Goal: Task Accomplishment & Management: Manage account settings

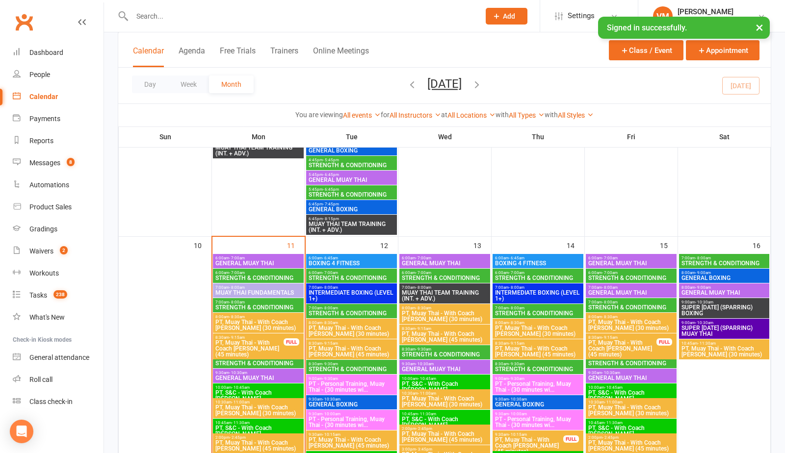
click at [245, 306] on span "STRENGTH & CONDITIONING" at bounding box center [258, 308] width 87 height 6
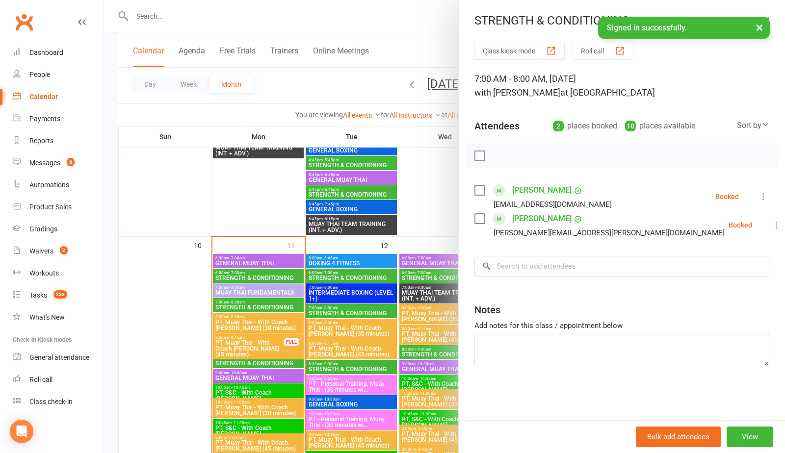
click at [482, 190] on label at bounding box center [479, 190] width 10 height 10
click at [497, 158] on icon "button" at bounding box center [501, 156] width 11 height 11
click at [480, 189] on label at bounding box center [479, 190] width 10 height 10
click at [515, 189] on link "[PERSON_NAME]" at bounding box center [541, 190] width 59 height 16
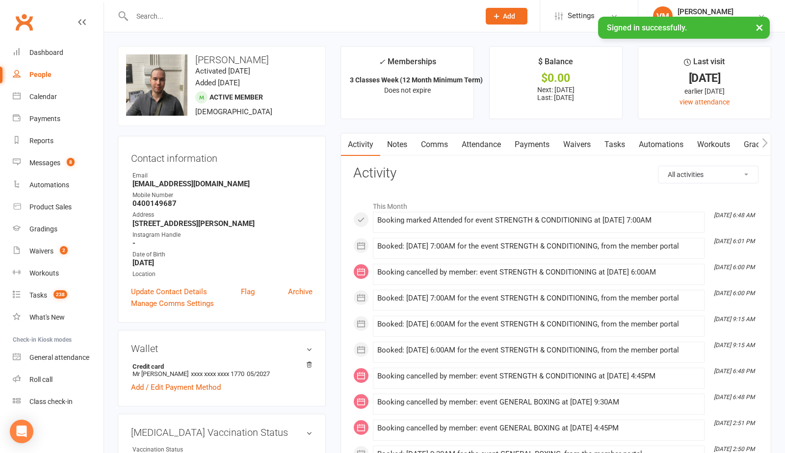
click at [91, 25] on div "Clubworx" at bounding box center [52, 28] width 104 height 36
click at [86, 24] on div "Clubworx" at bounding box center [52, 28] width 104 height 36
click at [84, 23] on icon at bounding box center [82, 22] width 8 height 8
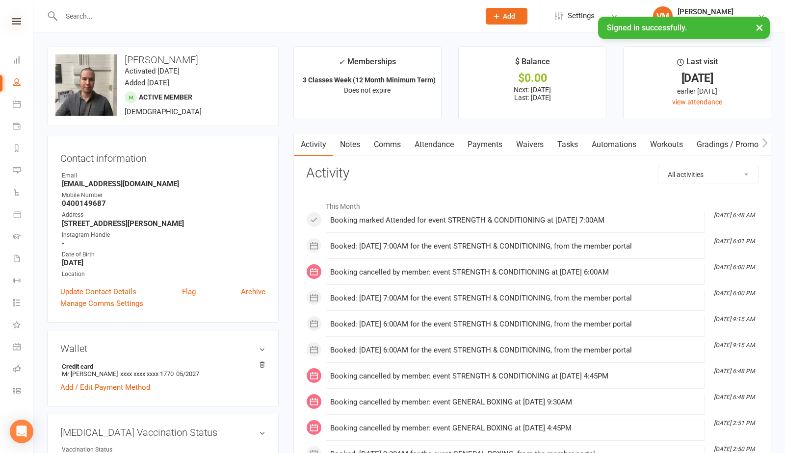
click at [17, 21] on icon at bounding box center [16, 21] width 9 height 6
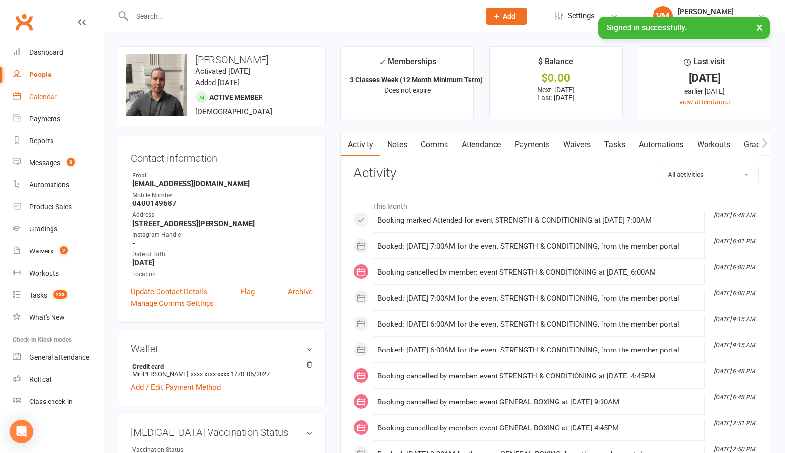
click at [41, 101] on link "Calendar" at bounding box center [58, 97] width 91 height 22
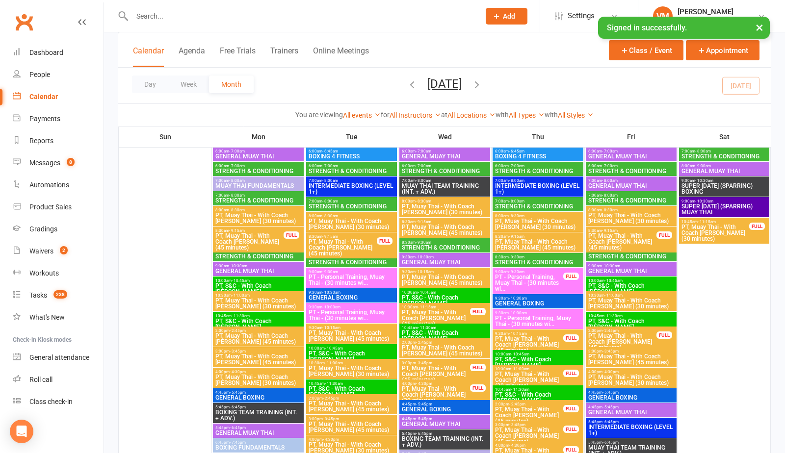
scroll to position [77, 0]
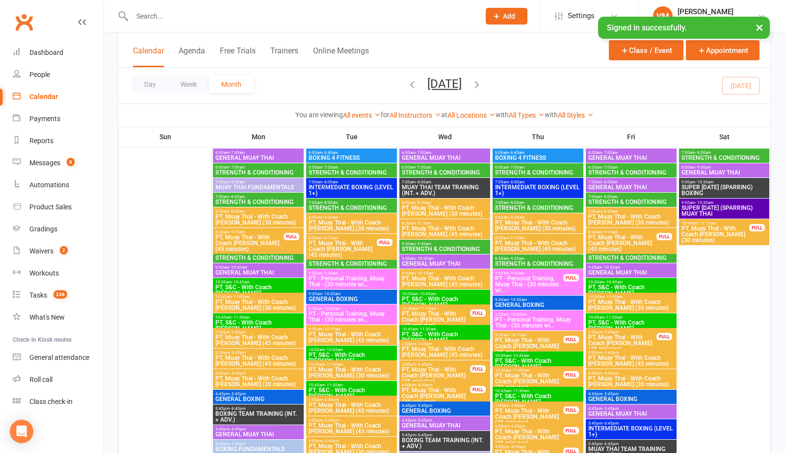
click at [256, 256] on span "STRENGTH & CONDITIONING" at bounding box center [258, 258] width 87 height 6
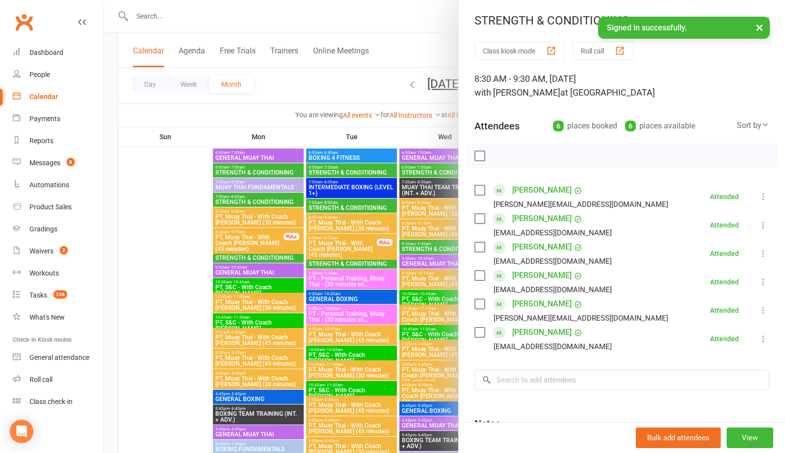
click at [175, 290] on div at bounding box center [444, 226] width 681 height 453
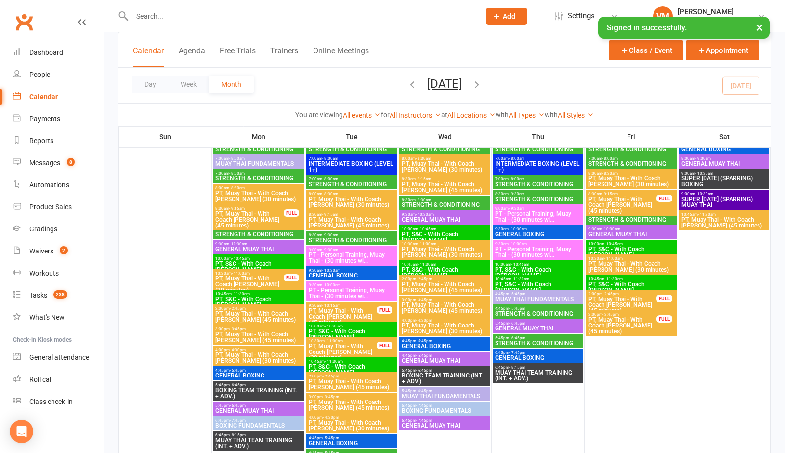
scroll to position [535, 0]
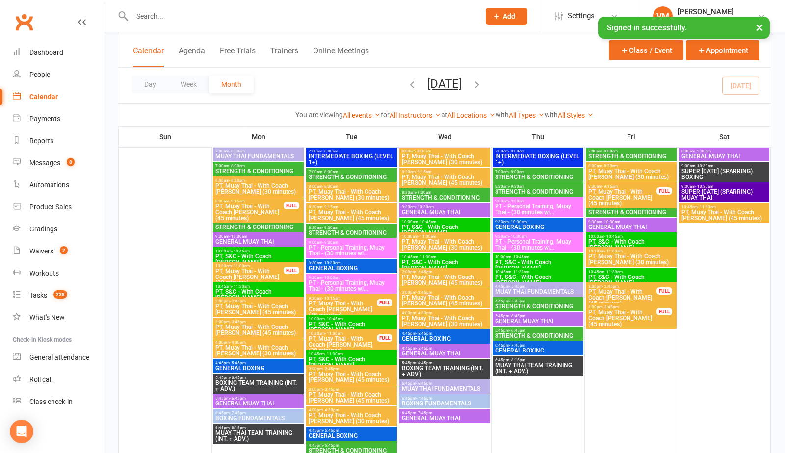
click at [256, 228] on span "STRENGTH & CONDITIONING" at bounding box center [258, 227] width 87 height 6
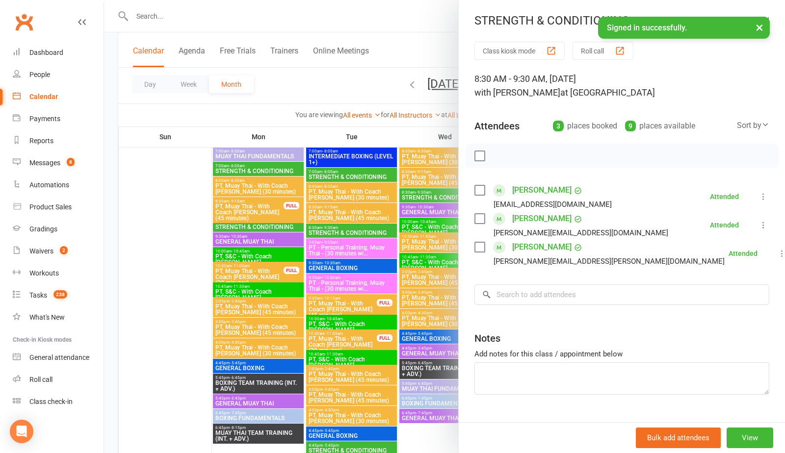
click at [248, 224] on div at bounding box center [444, 226] width 681 height 453
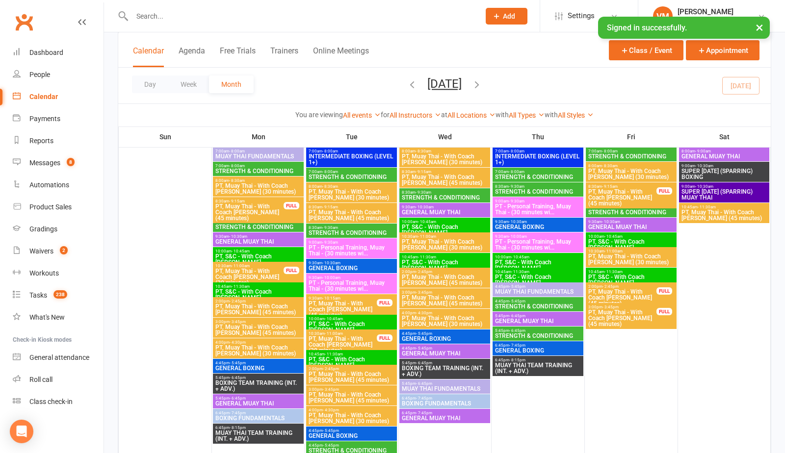
click at [248, 224] on span "STRENGTH & CONDITIONING" at bounding box center [258, 227] width 87 height 6
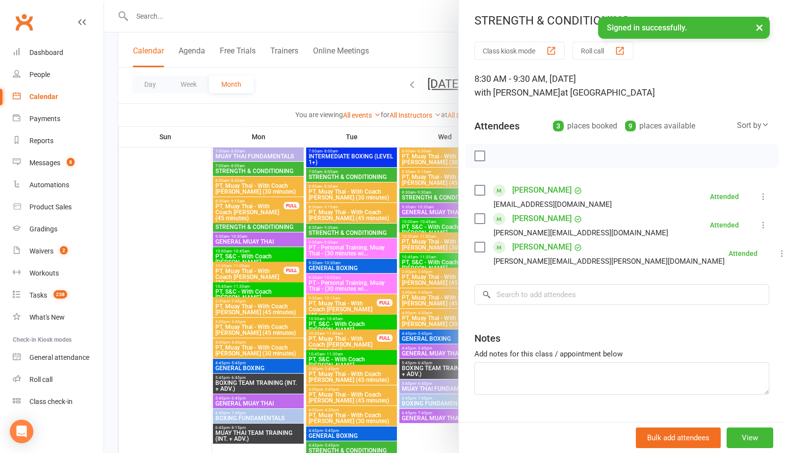
click at [236, 227] on div at bounding box center [444, 226] width 681 height 453
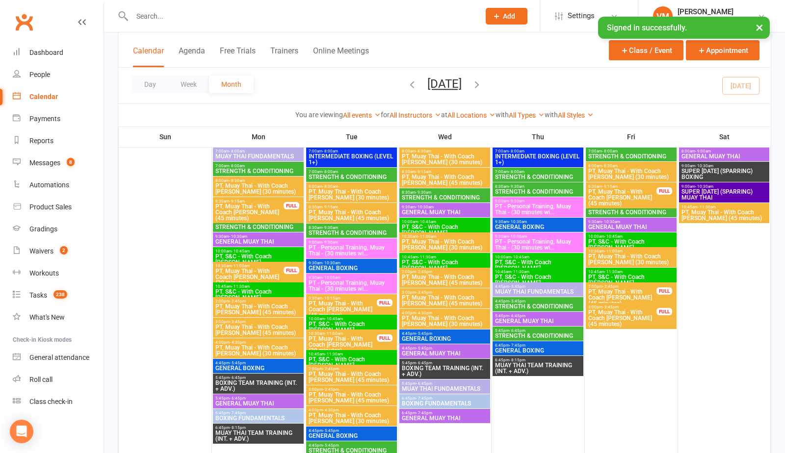
click at [236, 227] on span "STRENGTH & CONDITIONING" at bounding box center [258, 227] width 87 height 6
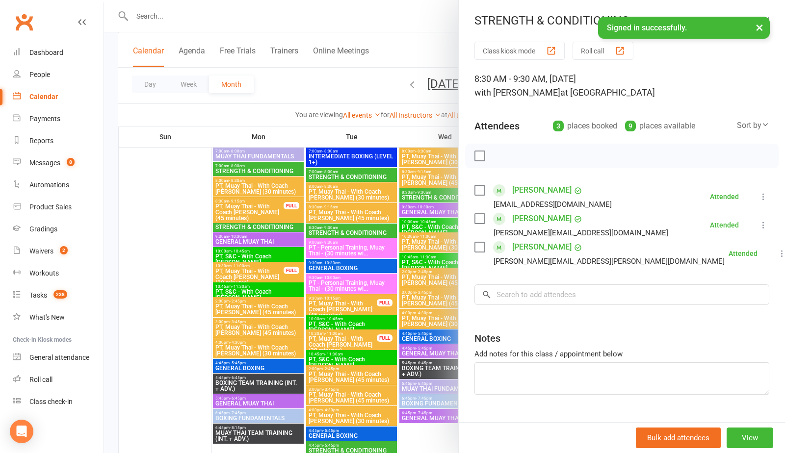
click at [236, 227] on div at bounding box center [444, 226] width 681 height 453
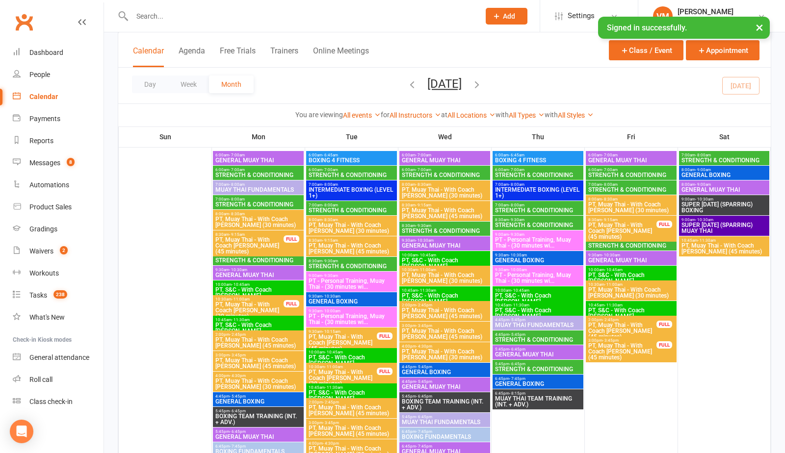
scroll to position [499, 0]
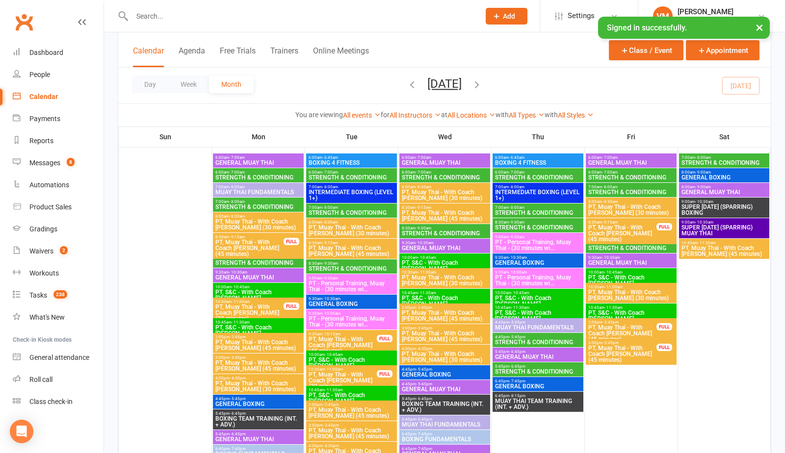
click at [253, 201] on span "7:00am - 8:00am" at bounding box center [258, 202] width 87 height 4
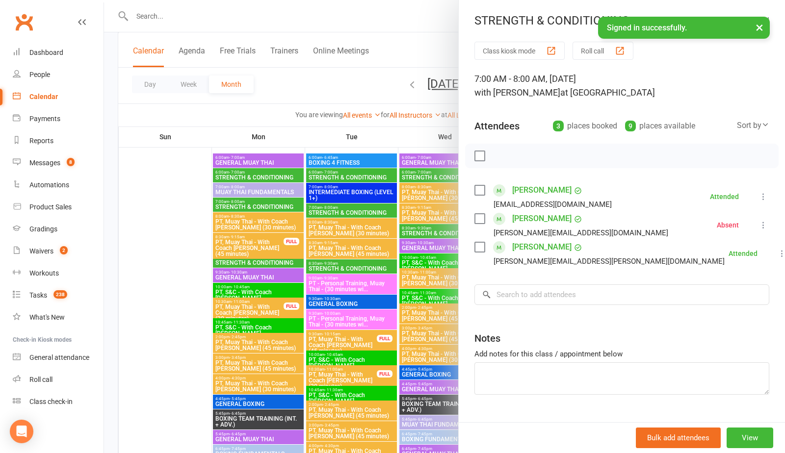
click at [250, 202] on div at bounding box center [444, 226] width 681 height 453
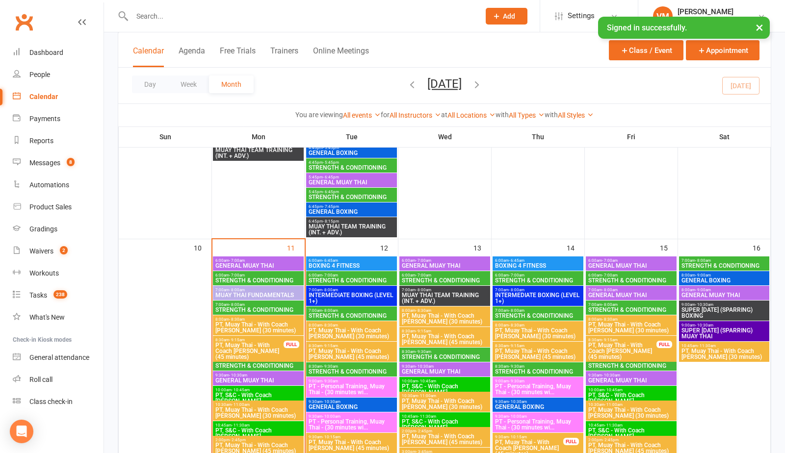
scroll to position [879, 0]
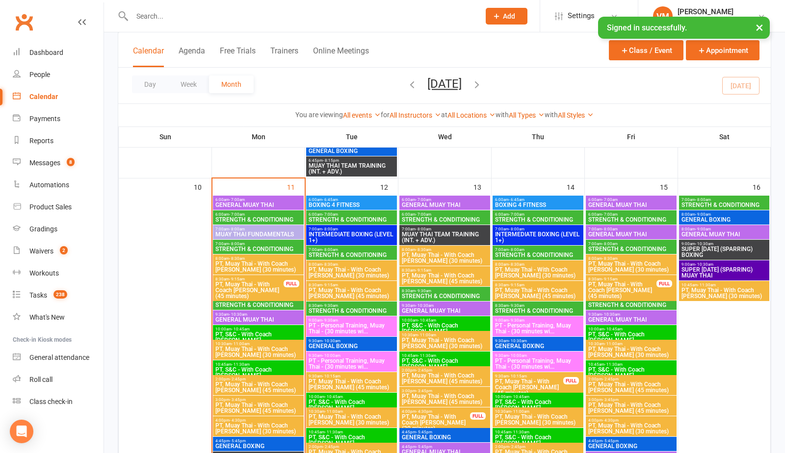
click at [248, 301] on span "8:30am - 9:30am" at bounding box center [258, 300] width 87 height 4
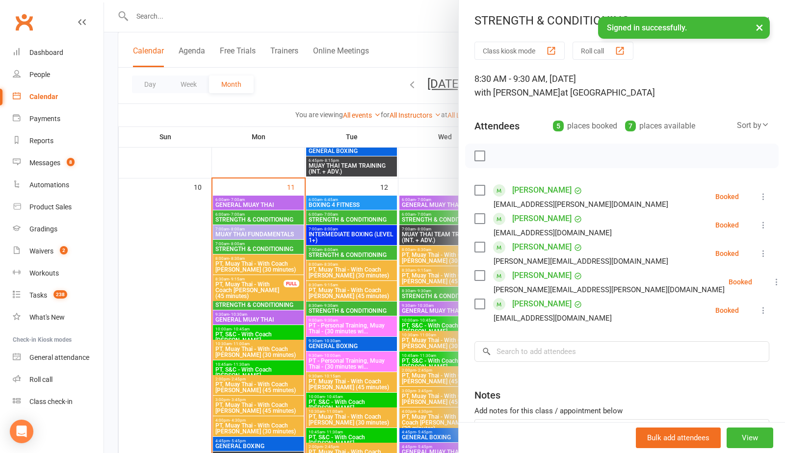
click at [243, 254] on div at bounding box center [444, 226] width 681 height 453
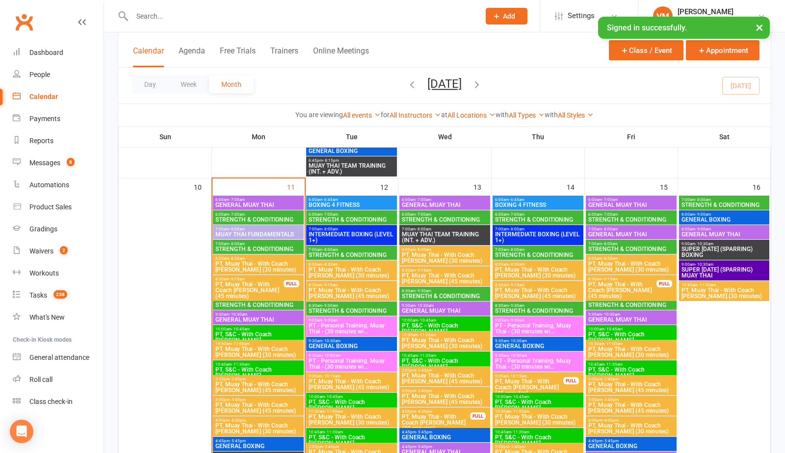
click at [248, 249] on span "STRENGTH & CONDITIONING" at bounding box center [258, 249] width 87 height 6
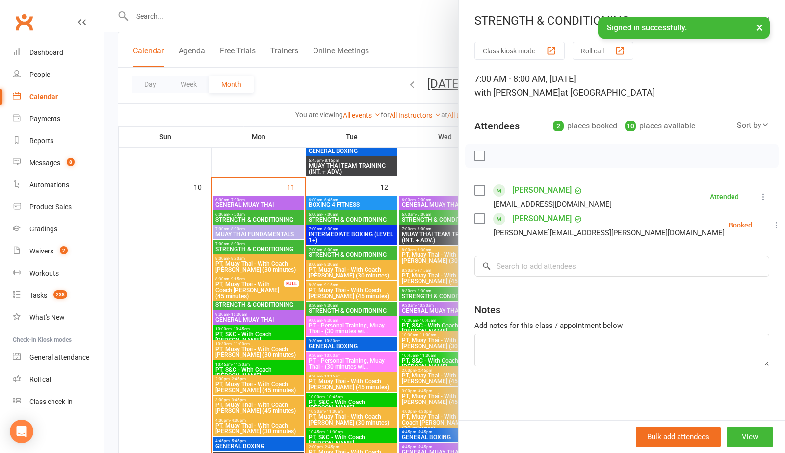
click at [364, 249] on div at bounding box center [444, 226] width 681 height 453
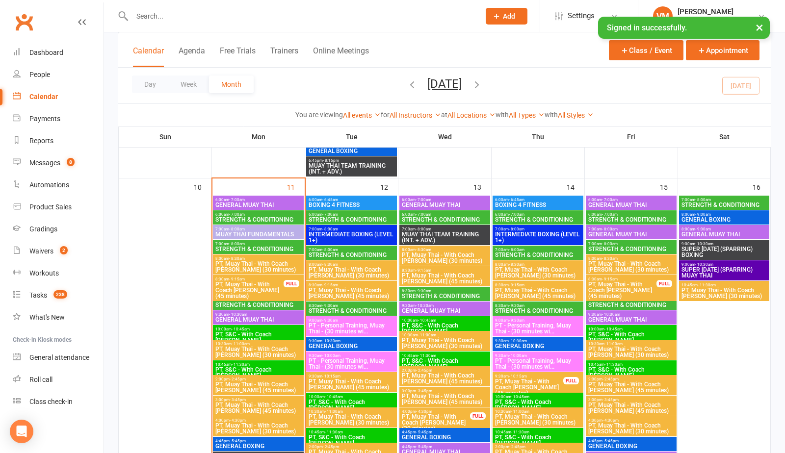
click at [356, 251] on span "7:00am - 8:00am" at bounding box center [351, 250] width 87 height 4
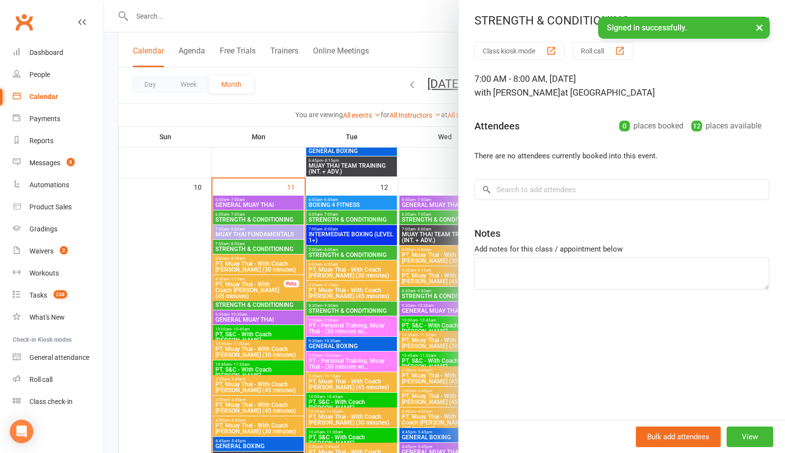
click at [353, 252] on div at bounding box center [444, 226] width 681 height 453
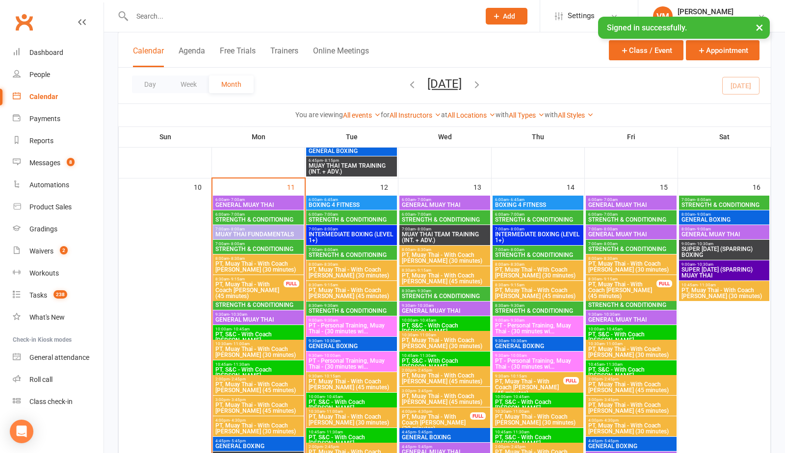
click at [352, 311] on span "STRENGTH & CONDITIONING" at bounding box center [351, 311] width 87 height 6
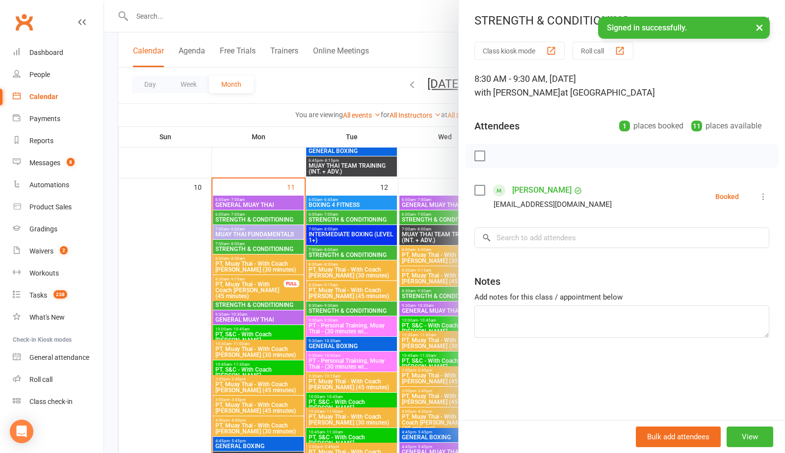
click at [349, 310] on div at bounding box center [444, 226] width 681 height 453
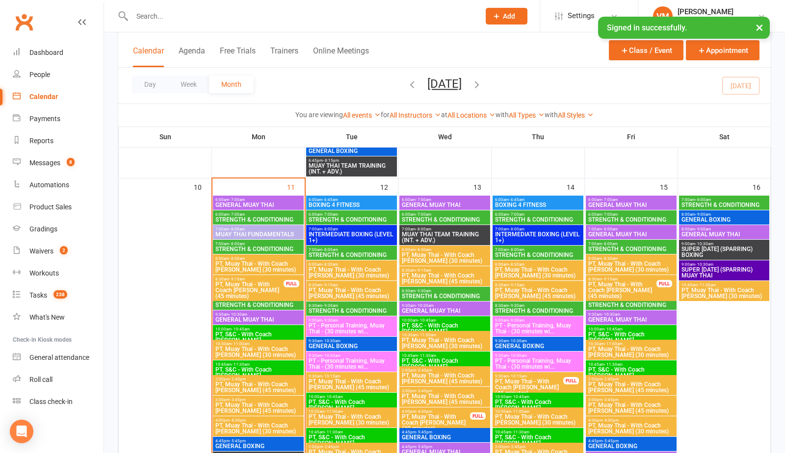
click at [358, 217] on span "STRENGTH & CONDITIONING" at bounding box center [351, 220] width 87 height 6
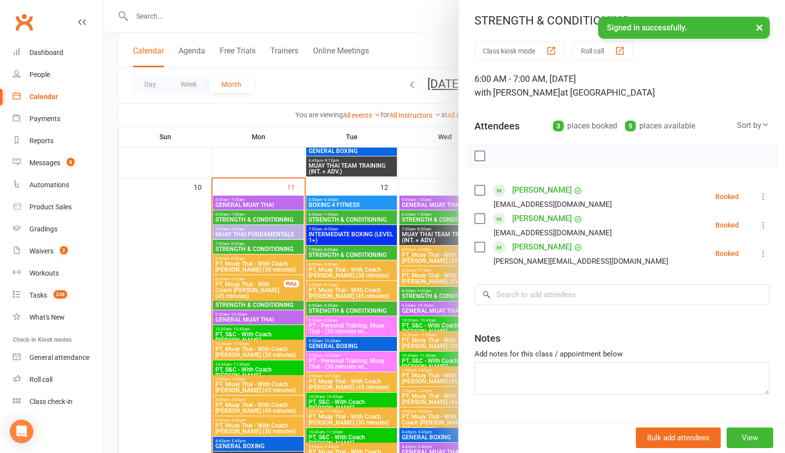
click at [545, 193] on link "[PERSON_NAME]" at bounding box center [541, 190] width 59 height 16
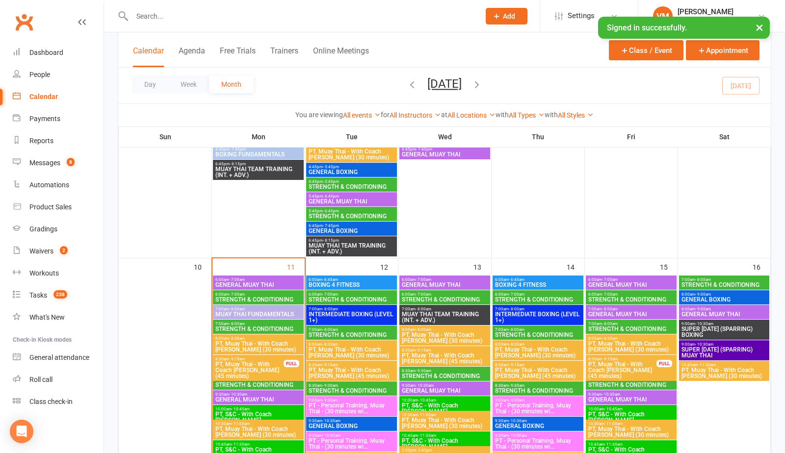
scroll to position [800, 0]
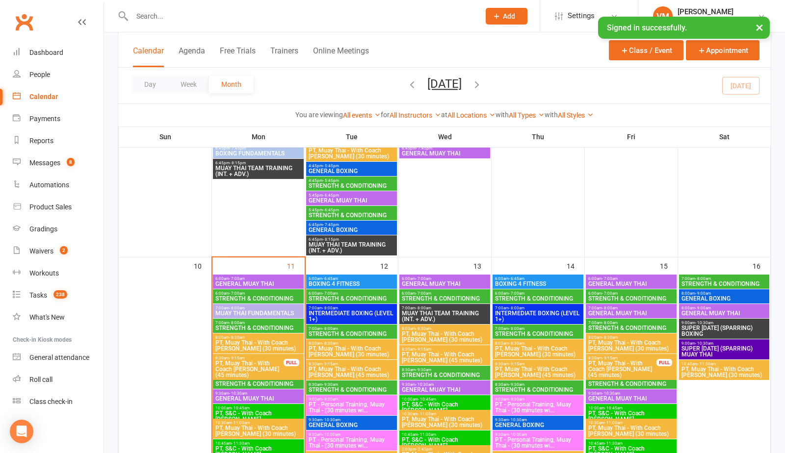
click at [441, 294] on span "6:00am - 7:00am" at bounding box center [444, 293] width 87 height 4
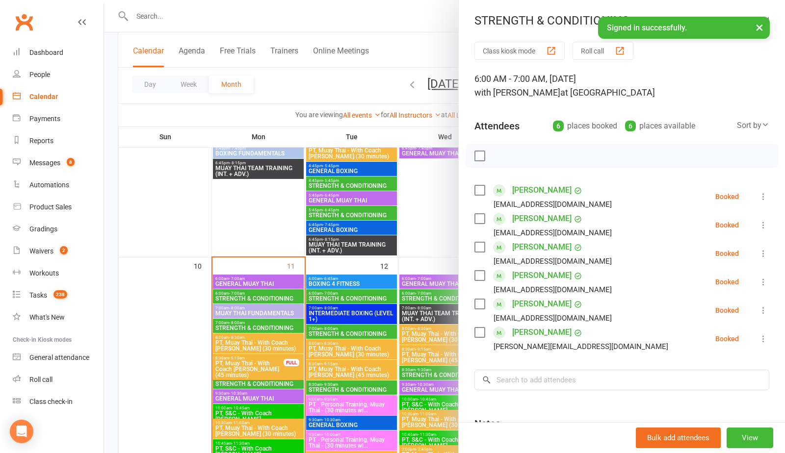
click at [431, 244] on div at bounding box center [444, 226] width 681 height 453
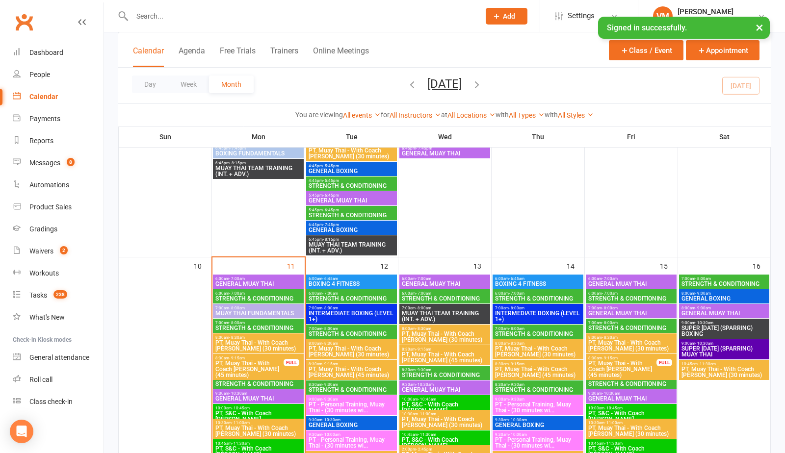
click at [348, 290] on div "6:00am - 7:00am STRENGTH & CONDITIONING" at bounding box center [351, 296] width 91 height 14
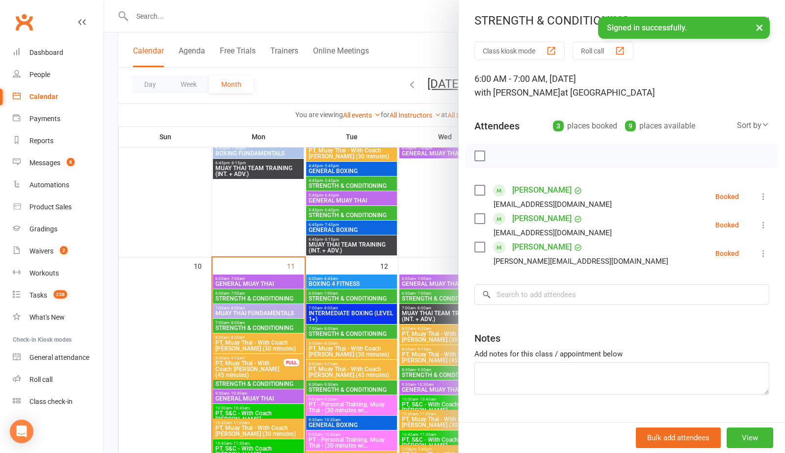
click at [347, 293] on div at bounding box center [444, 226] width 681 height 453
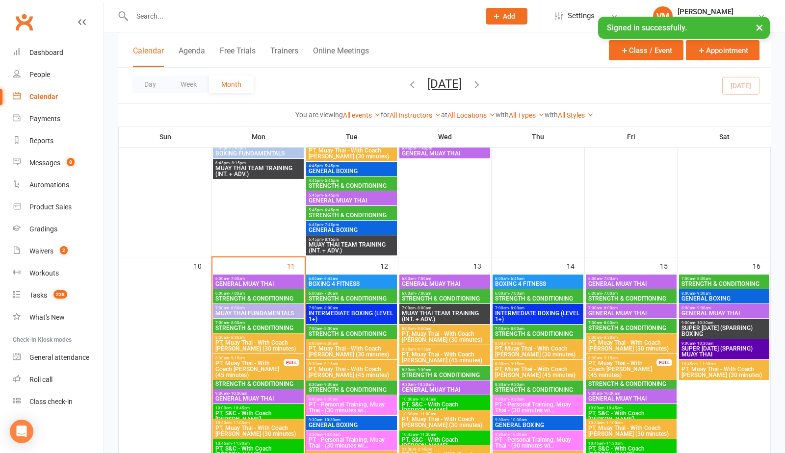
click at [527, 296] on span "STRENGTH & CONDITIONING" at bounding box center [537, 299] width 87 height 6
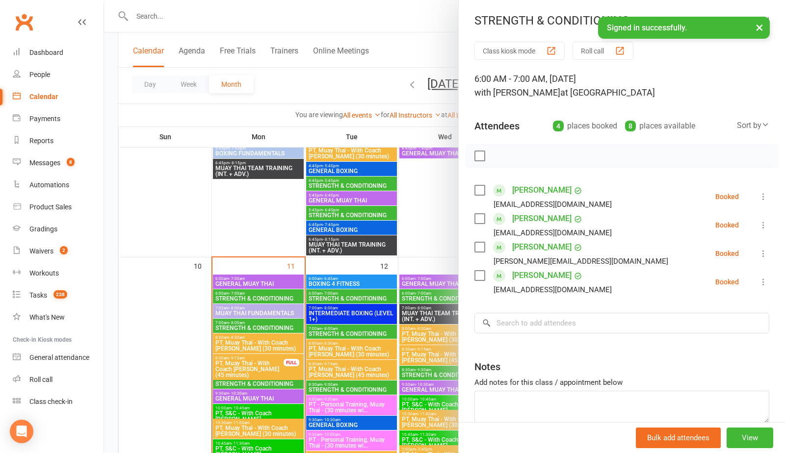
click at [423, 298] on div at bounding box center [444, 226] width 681 height 453
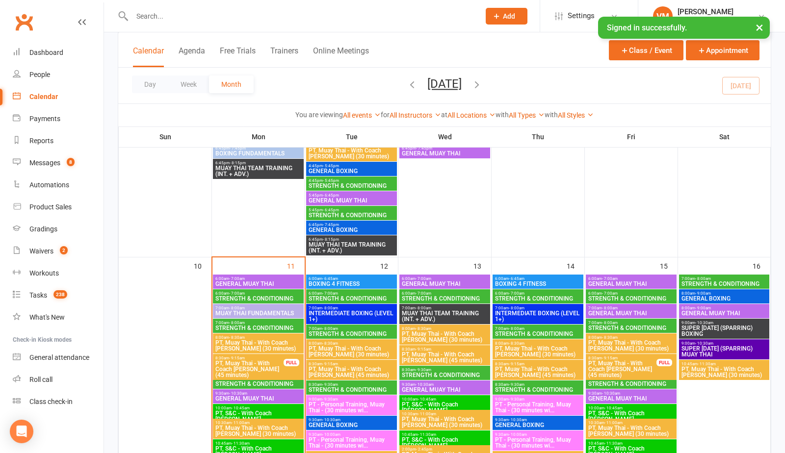
click at [626, 299] on span "STRENGTH & CONDITIONING" at bounding box center [631, 299] width 87 height 6
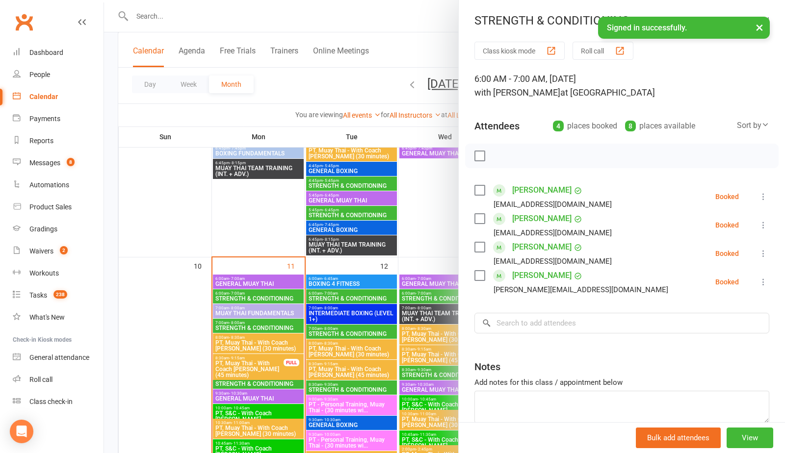
click at [385, 291] on div at bounding box center [444, 226] width 681 height 453
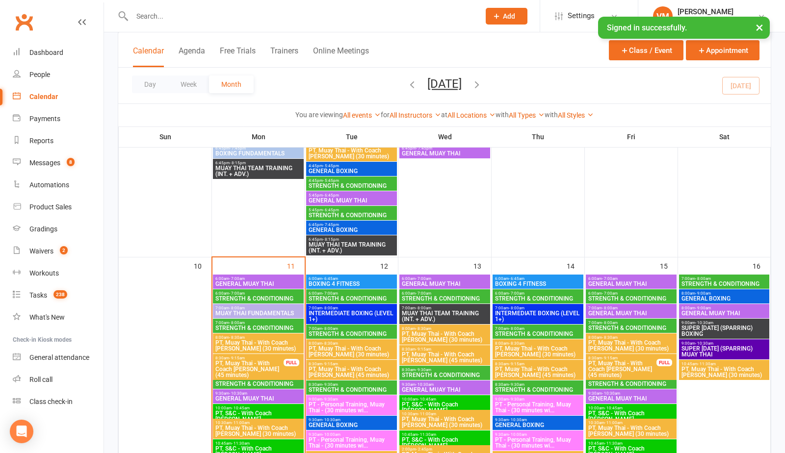
click at [708, 285] on span "STRENGTH & CONDITIONING" at bounding box center [724, 284] width 86 height 6
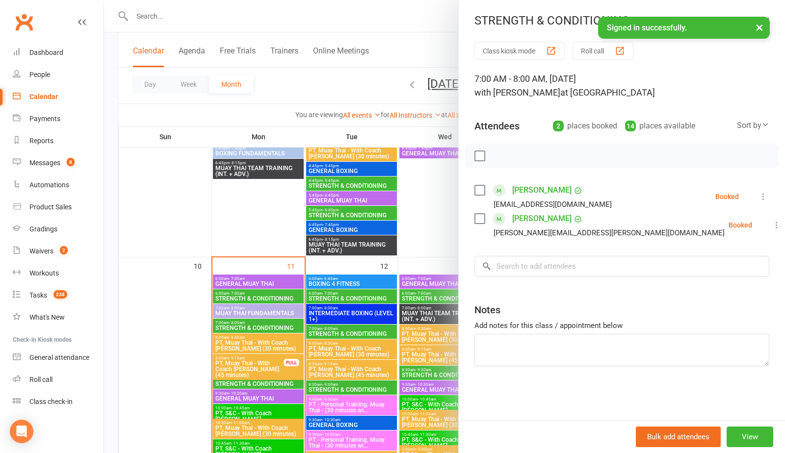
click at [400, 281] on div at bounding box center [444, 226] width 681 height 453
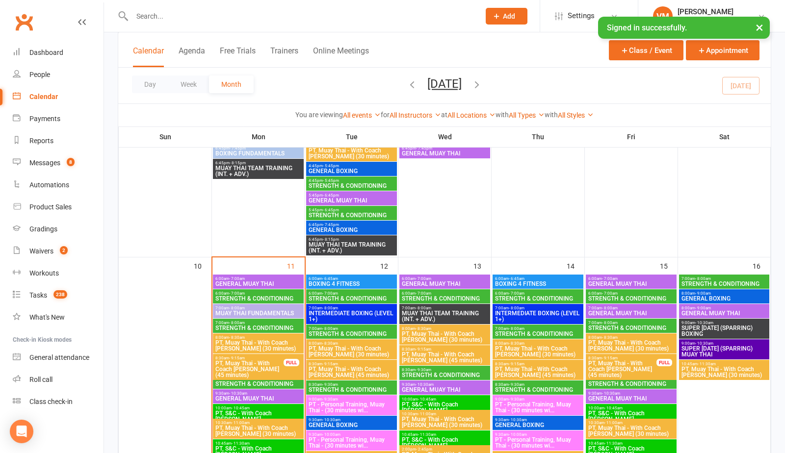
scroll to position [805, 0]
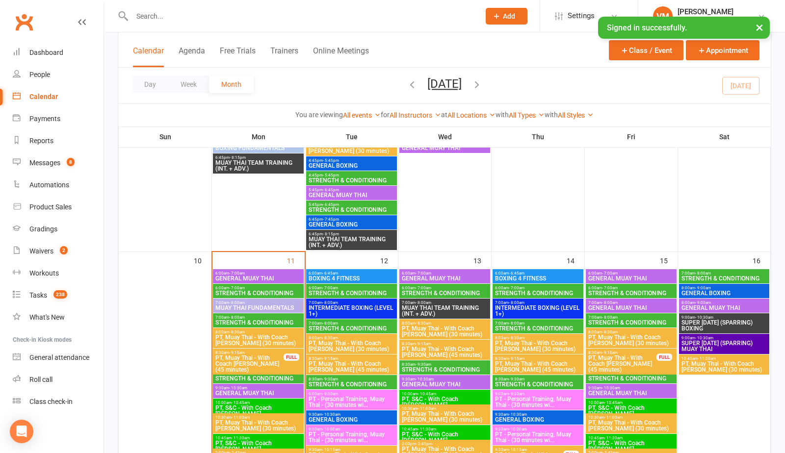
click at [701, 277] on span "STRENGTH & CONDITIONING" at bounding box center [724, 279] width 86 height 6
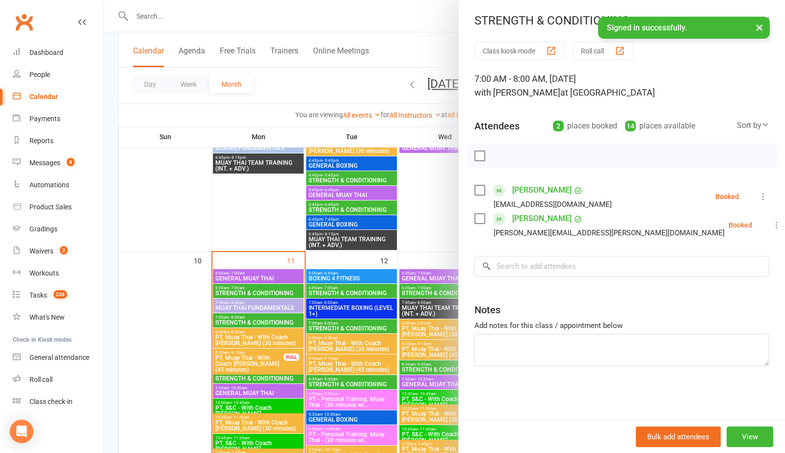
click at [530, 219] on link "[PERSON_NAME]" at bounding box center [541, 219] width 59 height 16
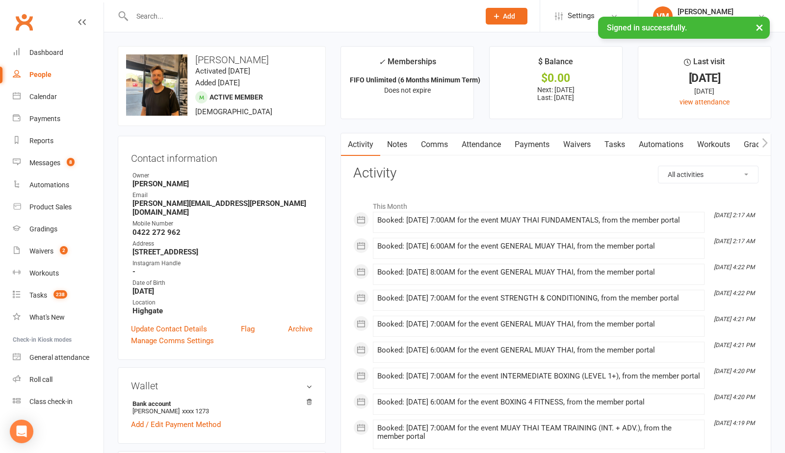
click at [85, 24] on icon at bounding box center [82, 22] width 8 height 8
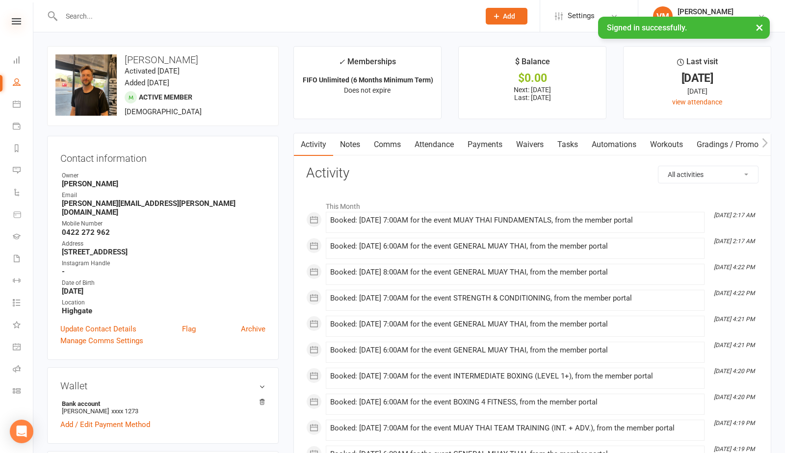
click at [17, 20] on icon at bounding box center [16, 21] width 9 height 6
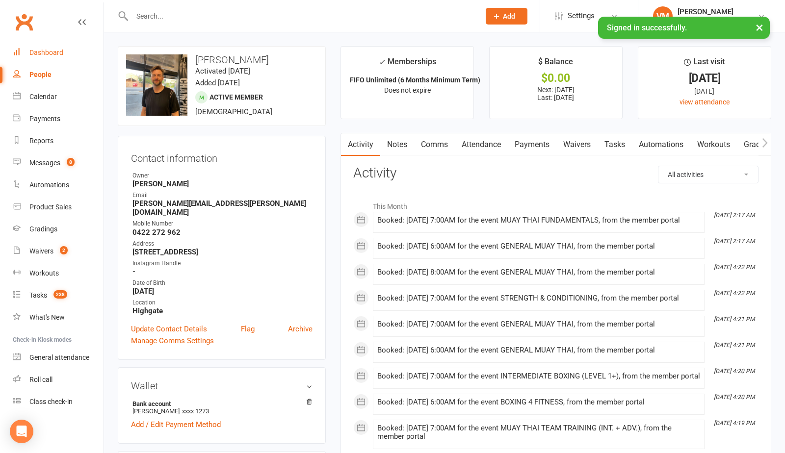
click at [43, 50] on div "Dashboard" at bounding box center [46, 53] width 34 height 8
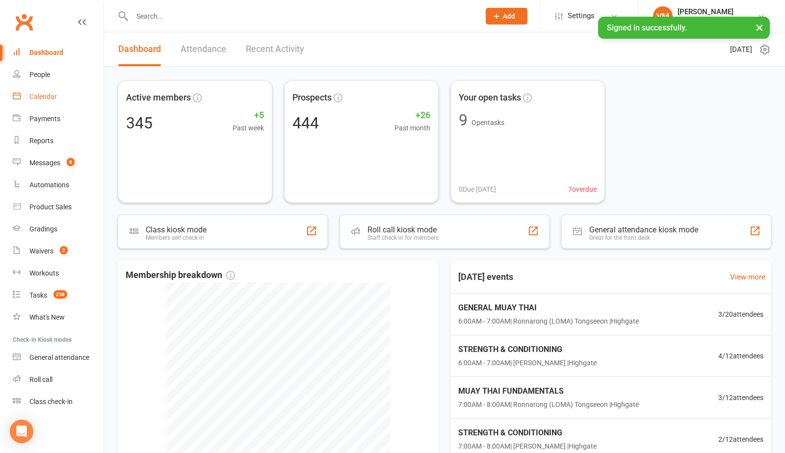
click at [48, 92] on link "Calendar" at bounding box center [58, 97] width 91 height 22
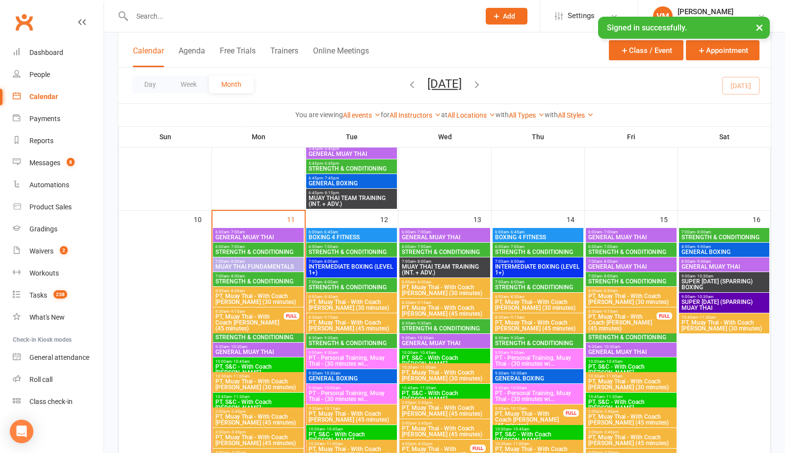
scroll to position [871, 0]
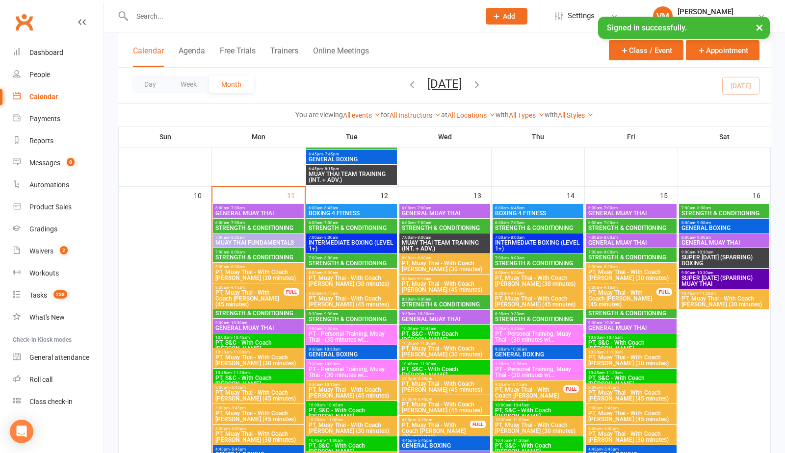
click at [247, 255] on span "STRENGTH & CONDITIONING" at bounding box center [258, 258] width 87 height 6
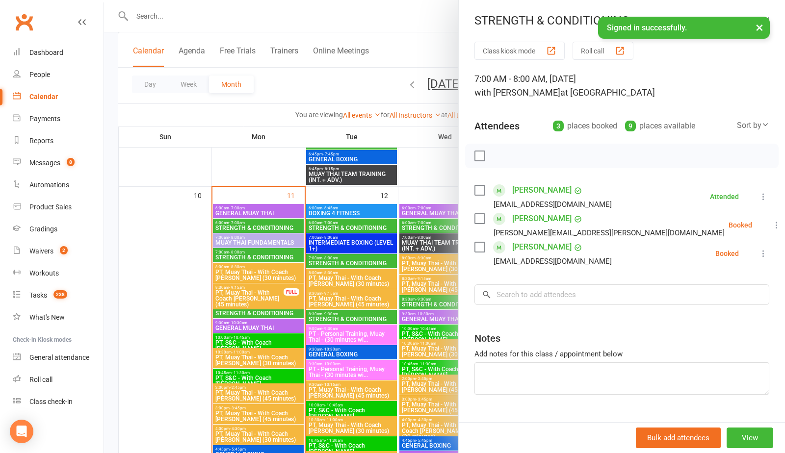
click at [480, 247] on label at bounding box center [479, 247] width 10 height 10
click at [501, 159] on icon "button" at bounding box center [501, 156] width 11 height 11
click at [482, 243] on label at bounding box center [479, 247] width 10 height 10
click at [478, 219] on label at bounding box center [479, 219] width 10 height 10
click at [503, 157] on icon "button" at bounding box center [501, 156] width 11 height 11
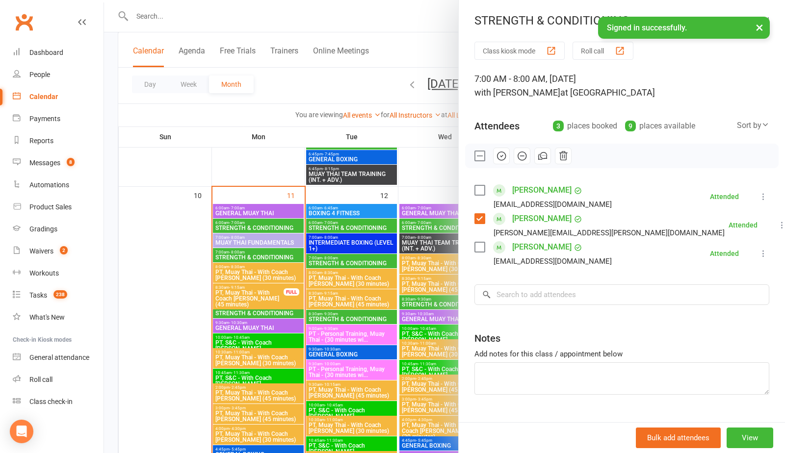
click at [480, 220] on label at bounding box center [479, 219] width 10 height 10
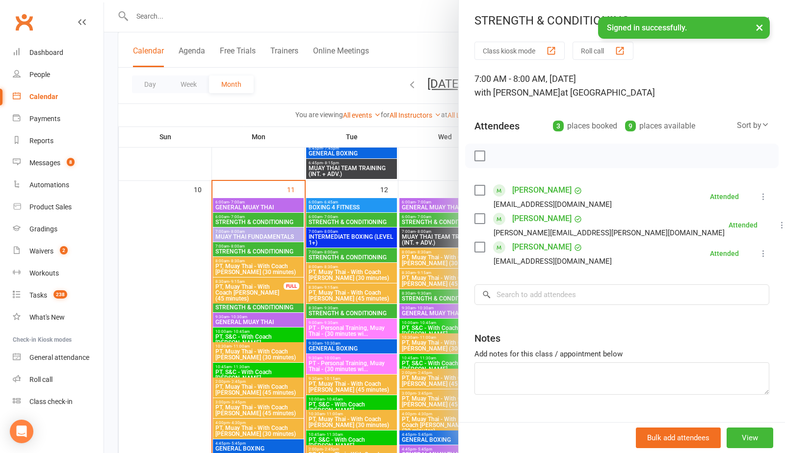
scroll to position [878, 0]
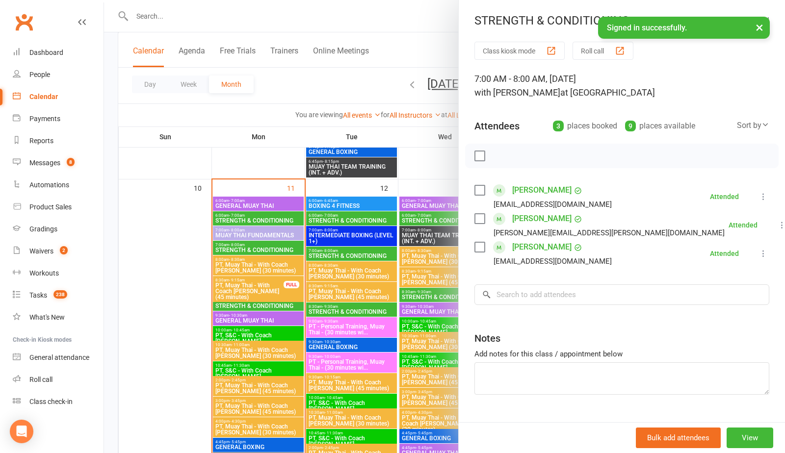
click at [235, 306] on div at bounding box center [444, 226] width 681 height 453
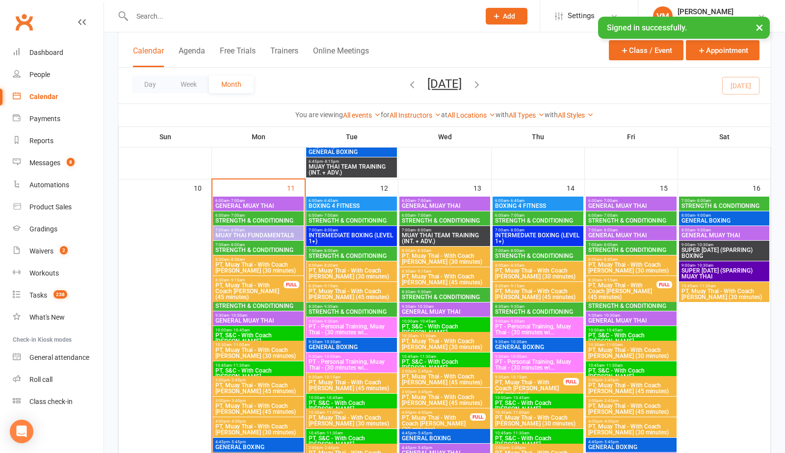
click at [235, 306] on span "STRENGTH & CONDITIONING" at bounding box center [258, 306] width 87 height 6
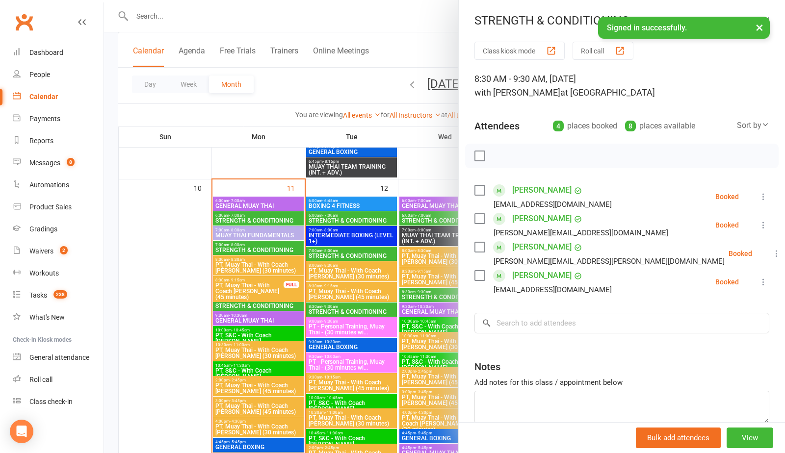
click at [239, 317] on div at bounding box center [444, 226] width 681 height 453
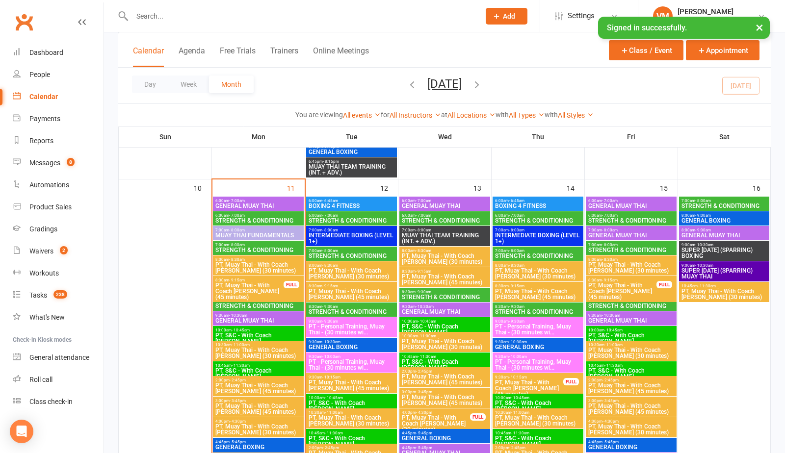
click at [239, 318] on span "GENERAL MUAY THAI" at bounding box center [258, 321] width 87 height 6
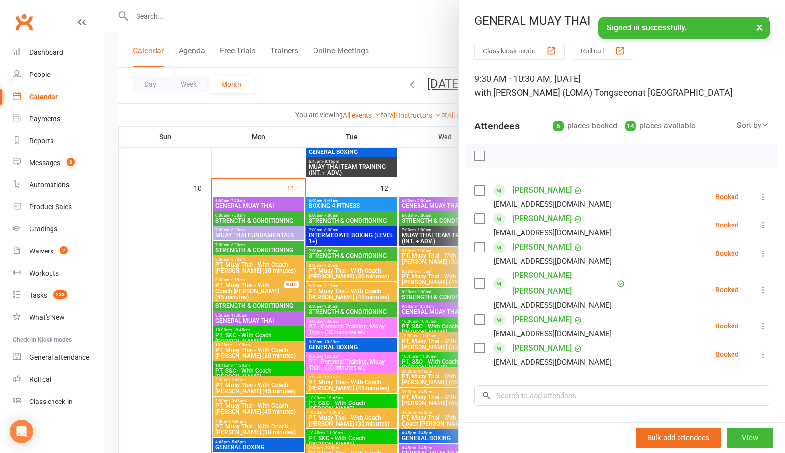
click at [239, 317] on div at bounding box center [444, 226] width 681 height 453
